Goal: Task Accomplishment & Management: Use online tool/utility

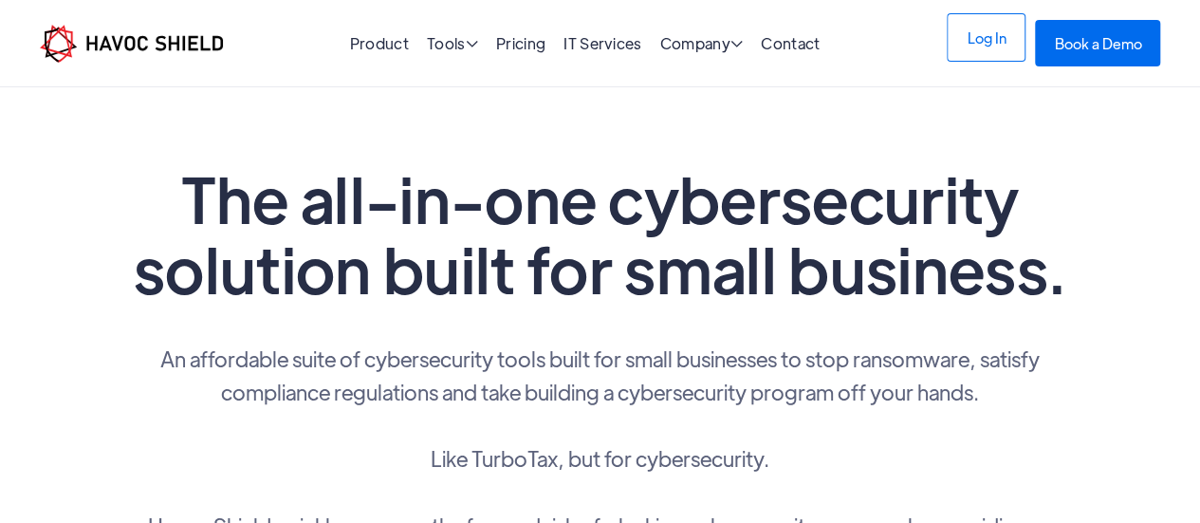
click at [991, 54] on link "Log In" at bounding box center [986, 37] width 79 height 48
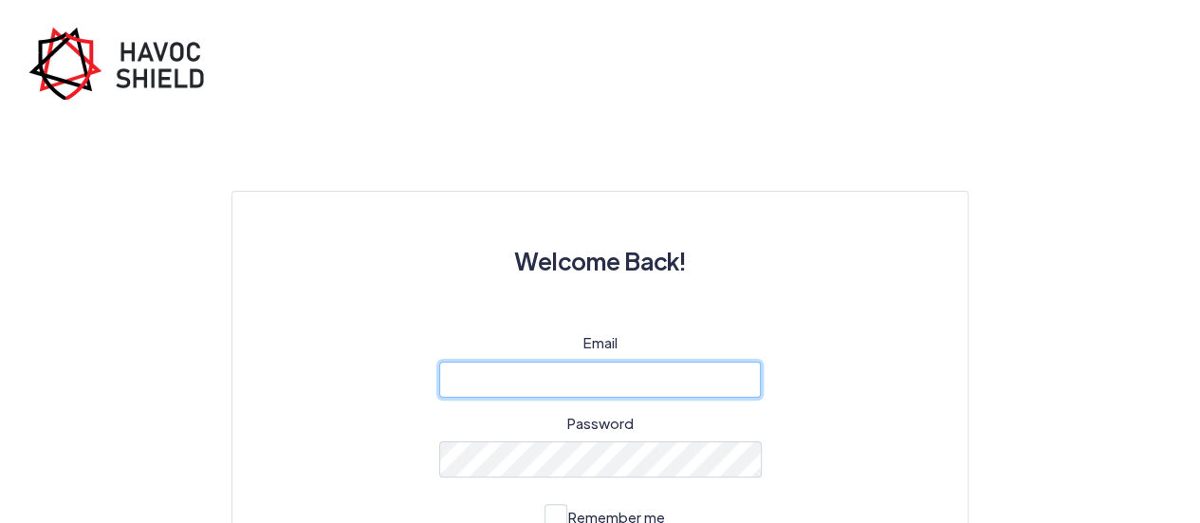
type input "[EMAIL_ADDRESS][DOMAIN_NAME]"
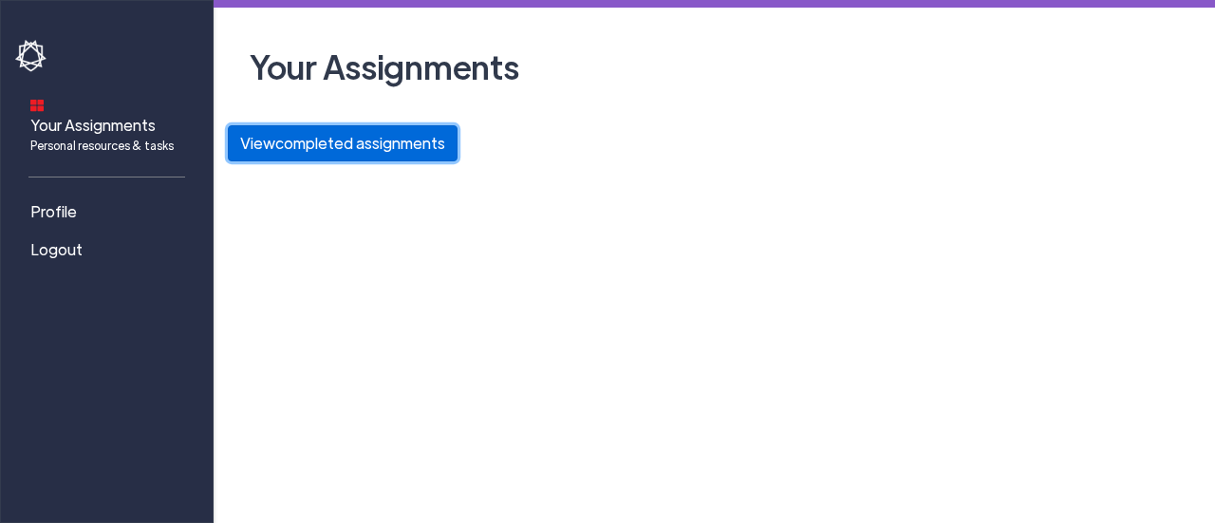
click at [347, 139] on button "View completed assignments" at bounding box center [343, 143] width 230 height 36
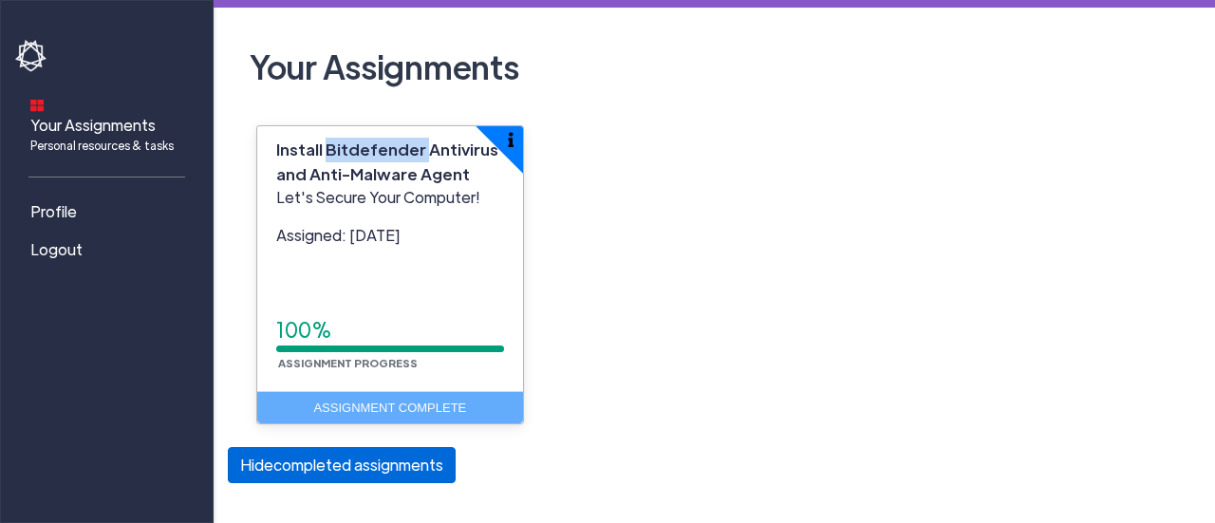
click at [347, 139] on span "Install Bitdefender Antivirus and Anti-Malware Agent" at bounding box center [387, 162] width 222 height 46
